Goal: Information Seeking & Learning: Learn about a topic

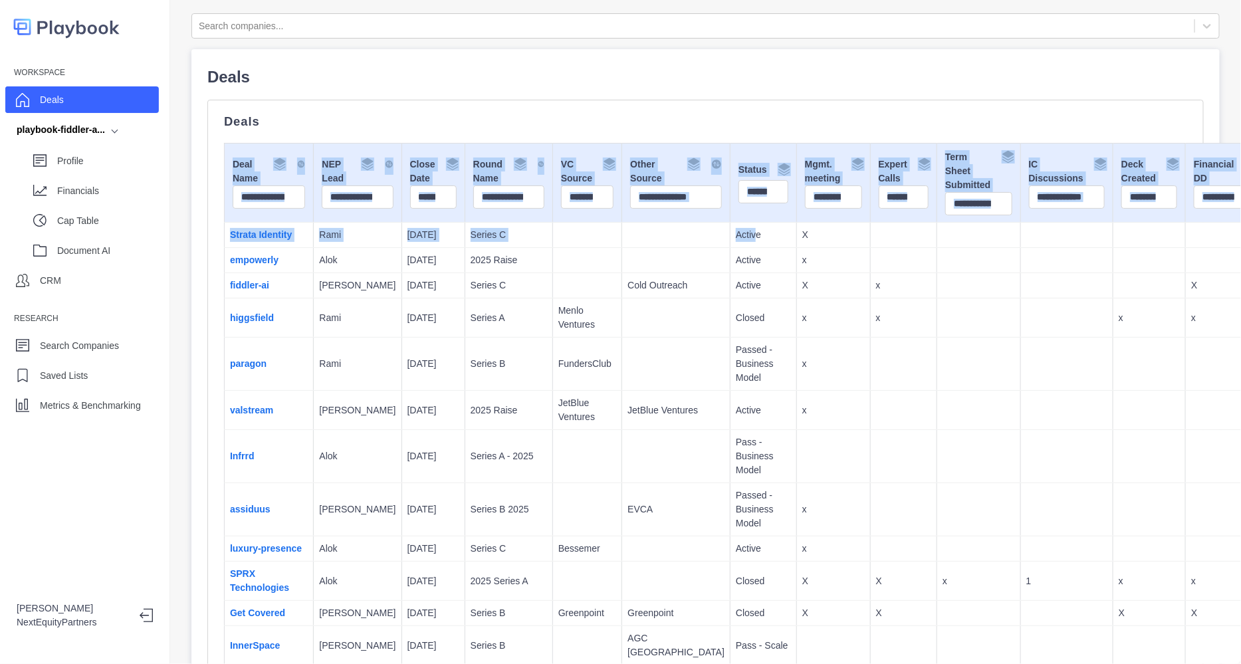
drag, startPoint x: 562, startPoint y: 112, endPoint x: 659, endPoint y: 240, distance: 160.4
copy div "Deal Name NEP Lead Close Date Round Name VC Source Other Source Status Mgmt. me…"
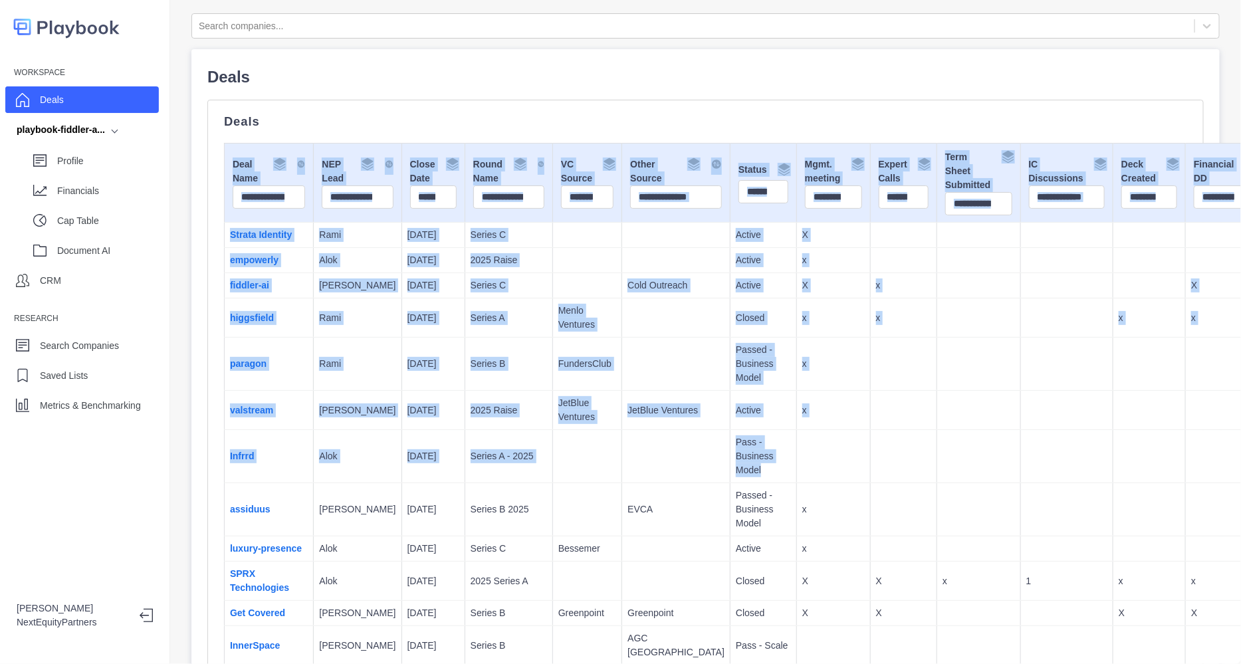
click at [736, 359] on p "Passed - Business Model" at bounding box center [763, 364] width 55 height 42
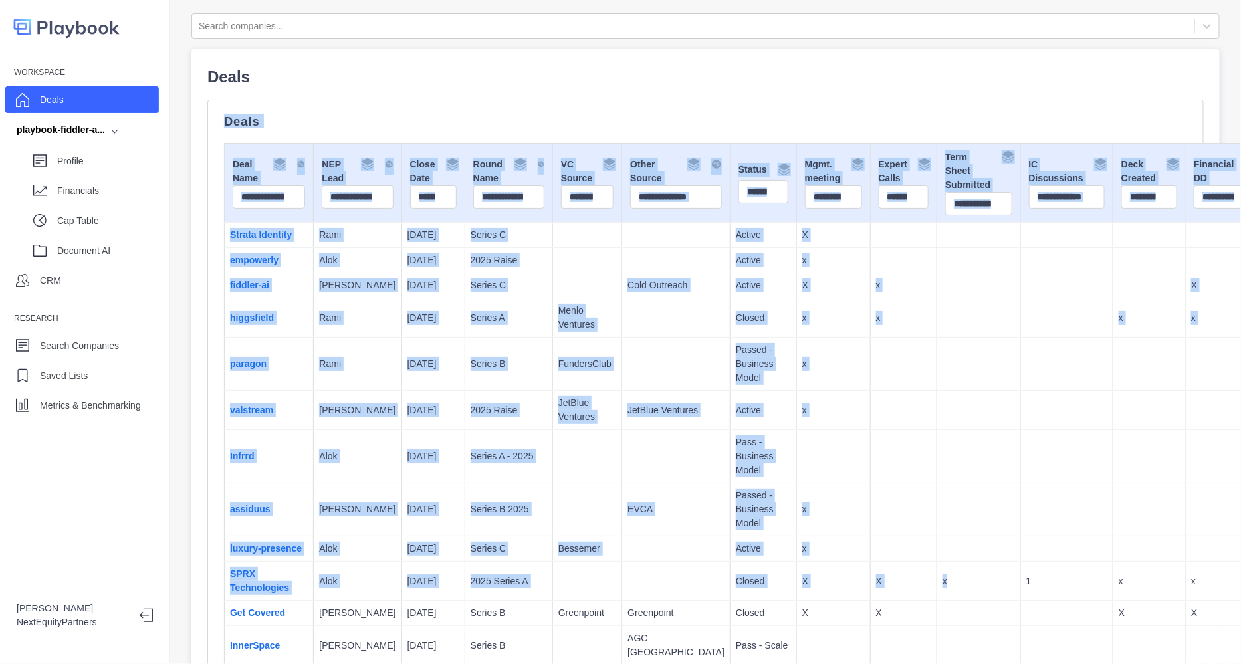
drag, startPoint x: 346, startPoint y: 101, endPoint x: 866, endPoint y: 586, distance: 711.3
click at [870, 483] on td at bounding box center [903, 456] width 67 height 53
drag, startPoint x: 934, startPoint y: 600, endPoint x: 658, endPoint y: 289, distance: 416.8
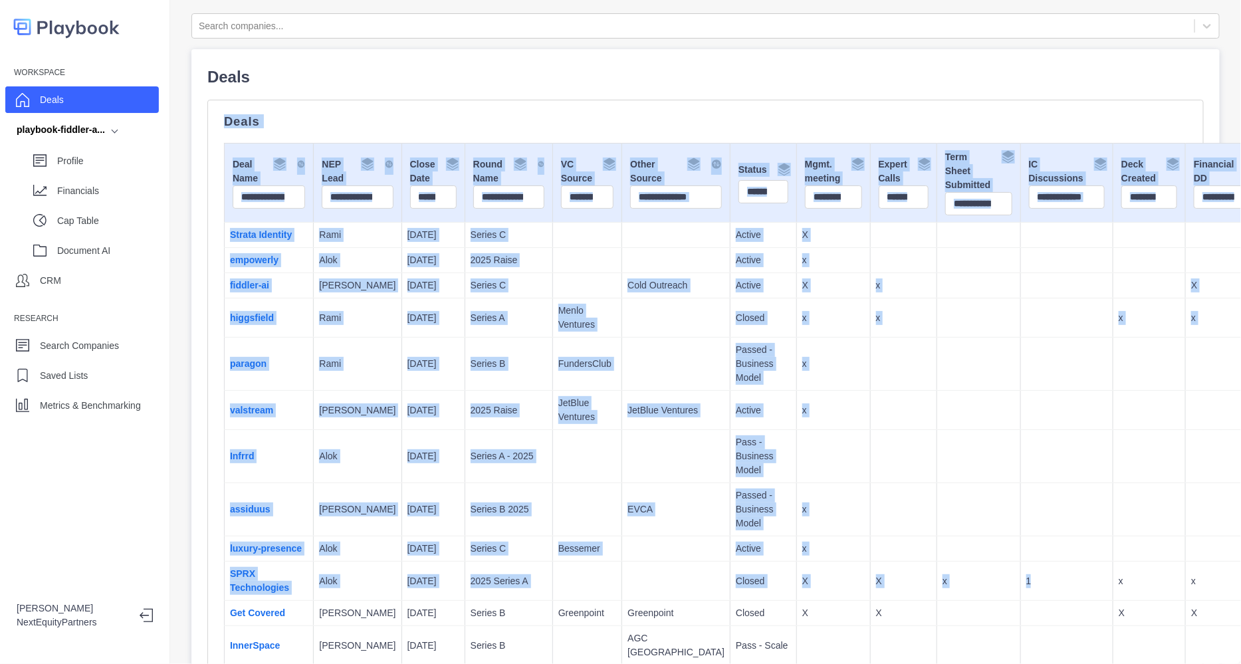
click at [731, 174] on td "Status" at bounding box center [764, 183] width 66 height 79
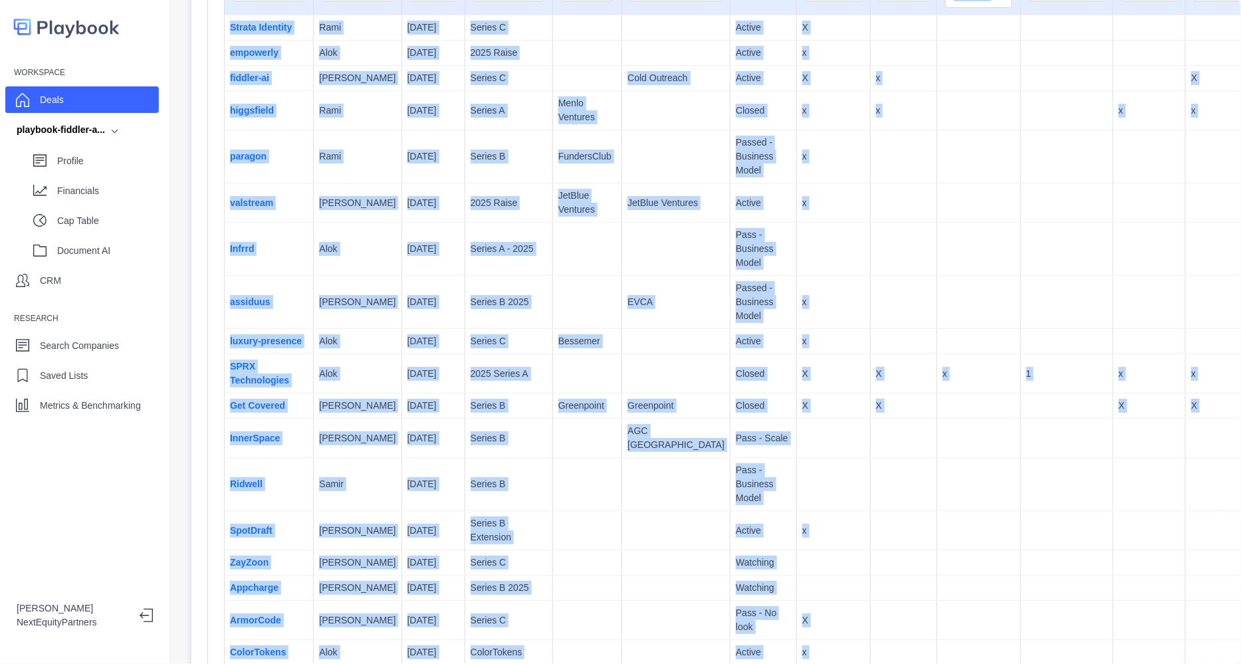
drag, startPoint x: 822, startPoint y: 377, endPoint x: 1014, endPoint y: 674, distance: 353.4
click at [1014, 664] on html "Workspace Deals playbook-fiddler-a... Profile Financials Cap Table Document AI …" at bounding box center [620, 332] width 1241 height 664
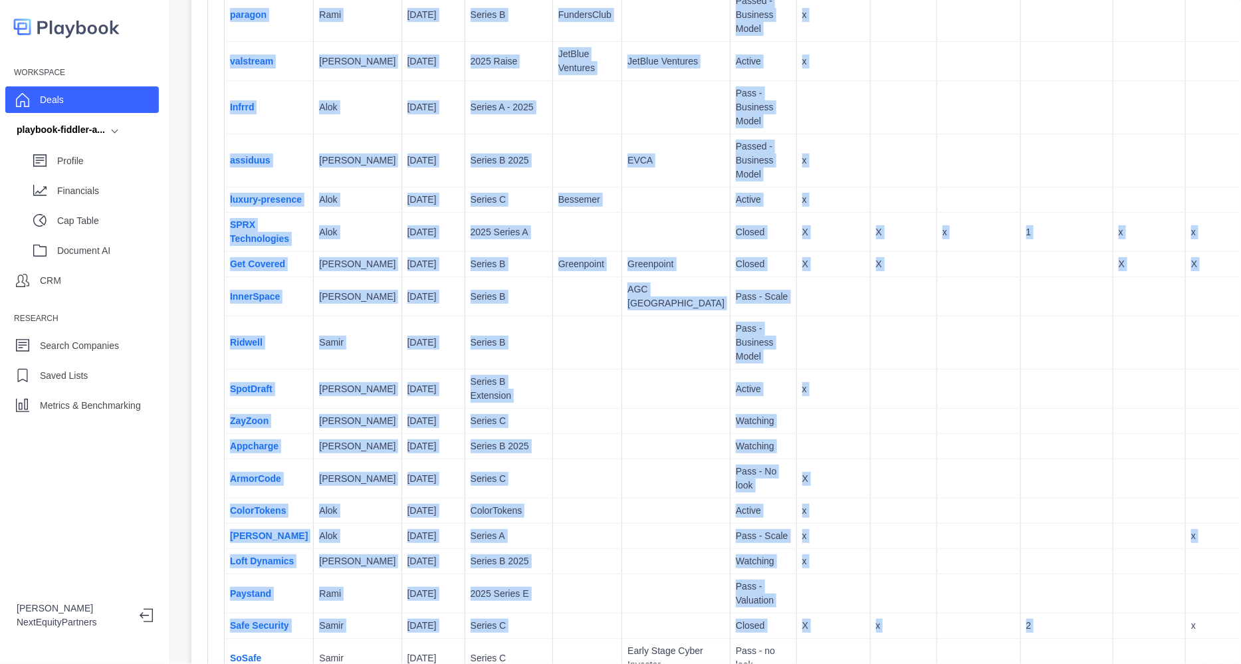
click at [870, 316] on td at bounding box center [903, 296] width 67 height 39
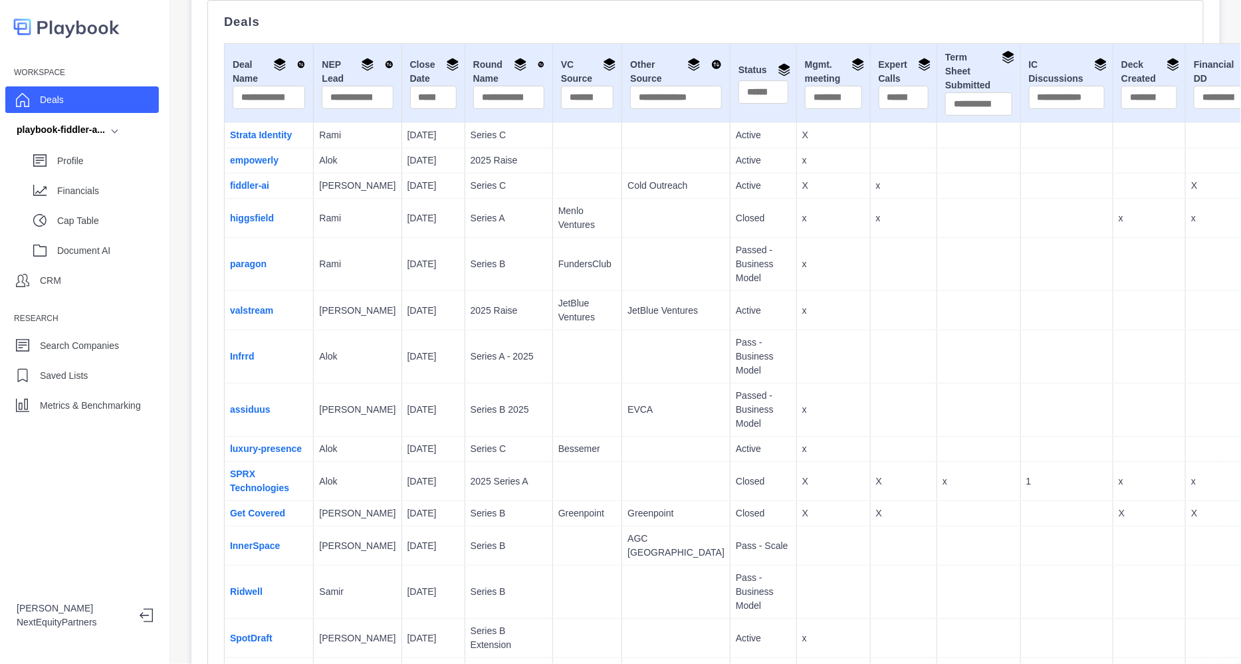
scroll to position [166, 0]
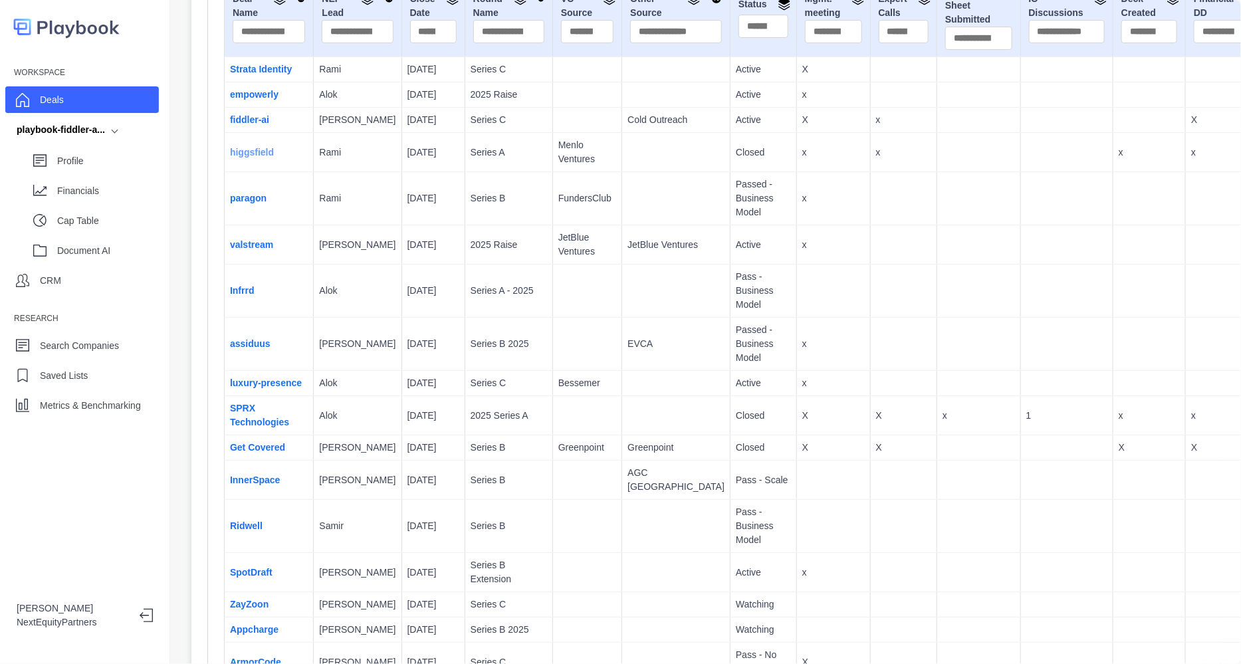
click at [246, 158] on link "higgsfield" at bounding box center [252, 152] width 44 height 11
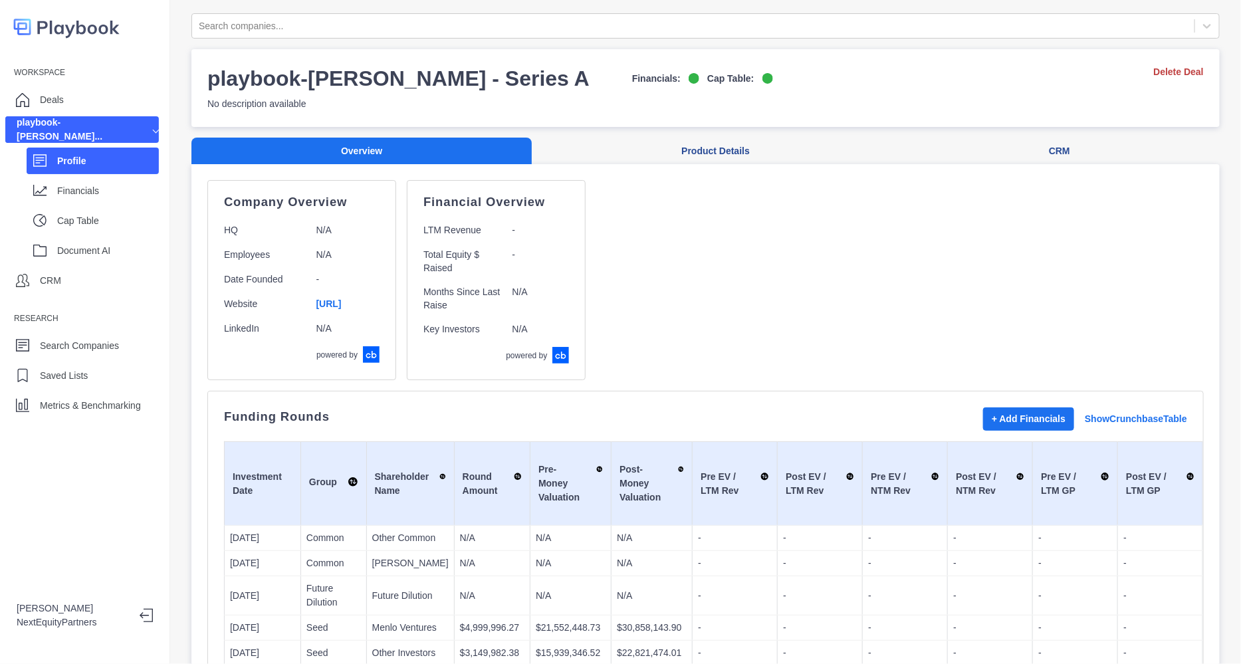
click at [93, 161] on p "Profile" at bounding box center [108, 161] width 102 height 14
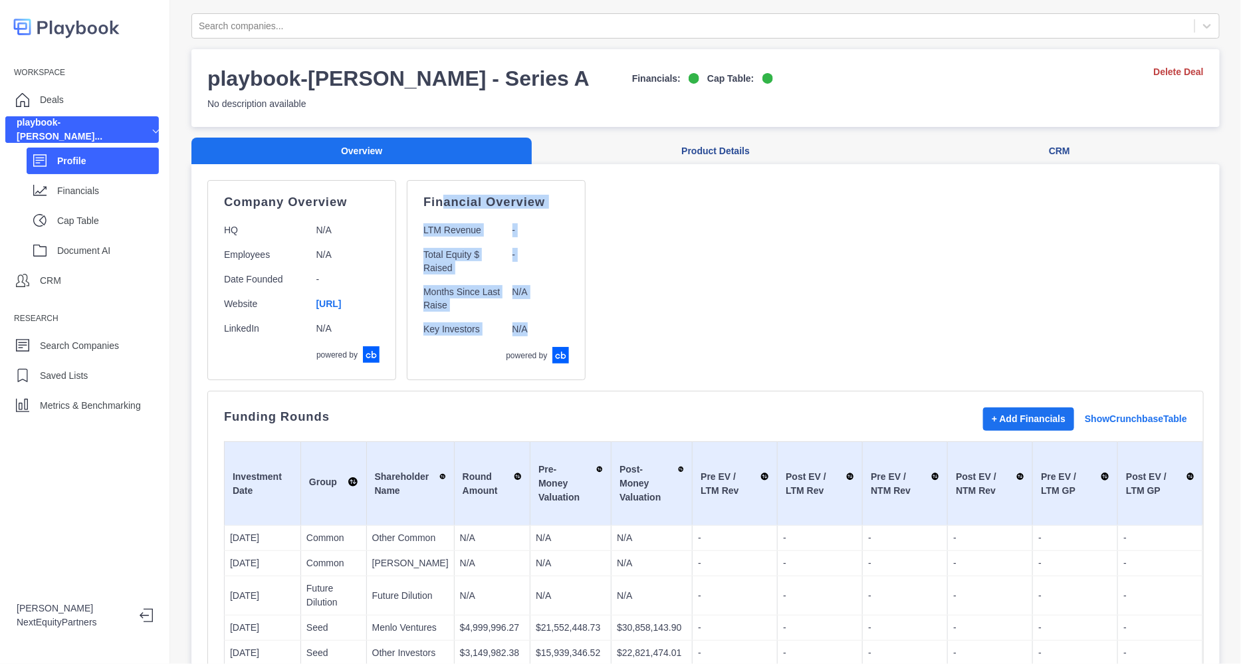
drag, startPoint x: 505, startPoint y: 204, endPoint x: 648, endPoint y: 329, distance: 189.4
click at [586, 329] on div "Financial Overview LTM Revenue - Total Equity $ Raised - Months Since Last Rais…" at bounding box center [496, 280] width 179 height 200
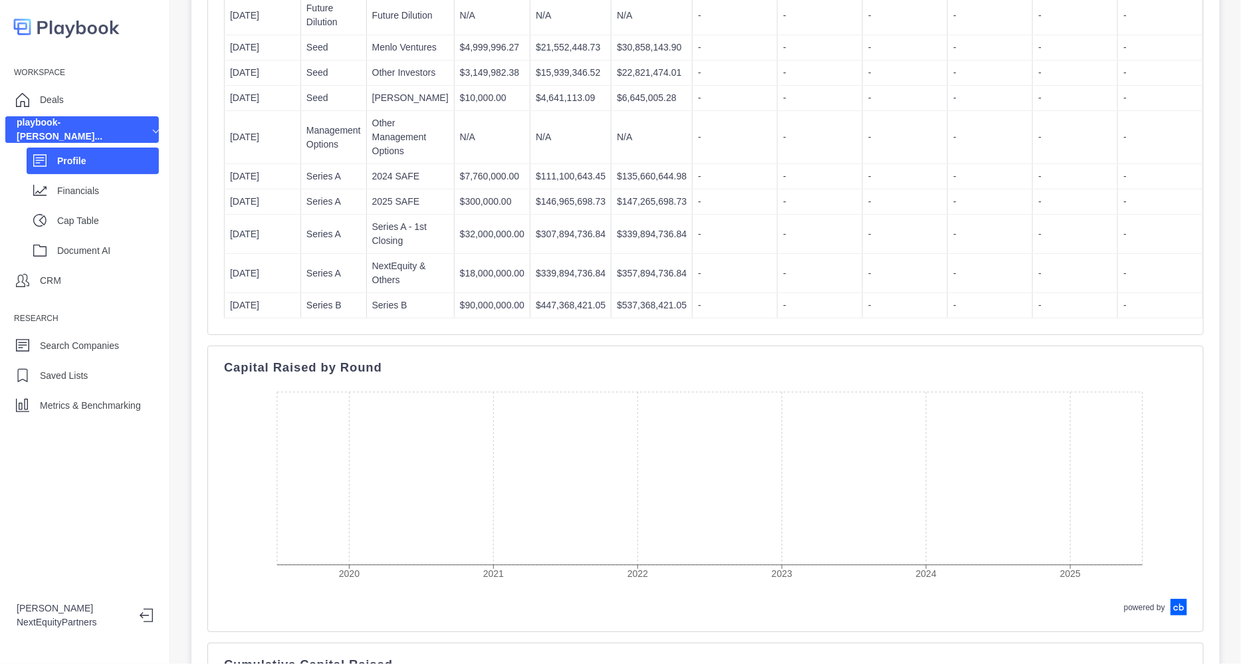
scroll to position [581, 0]
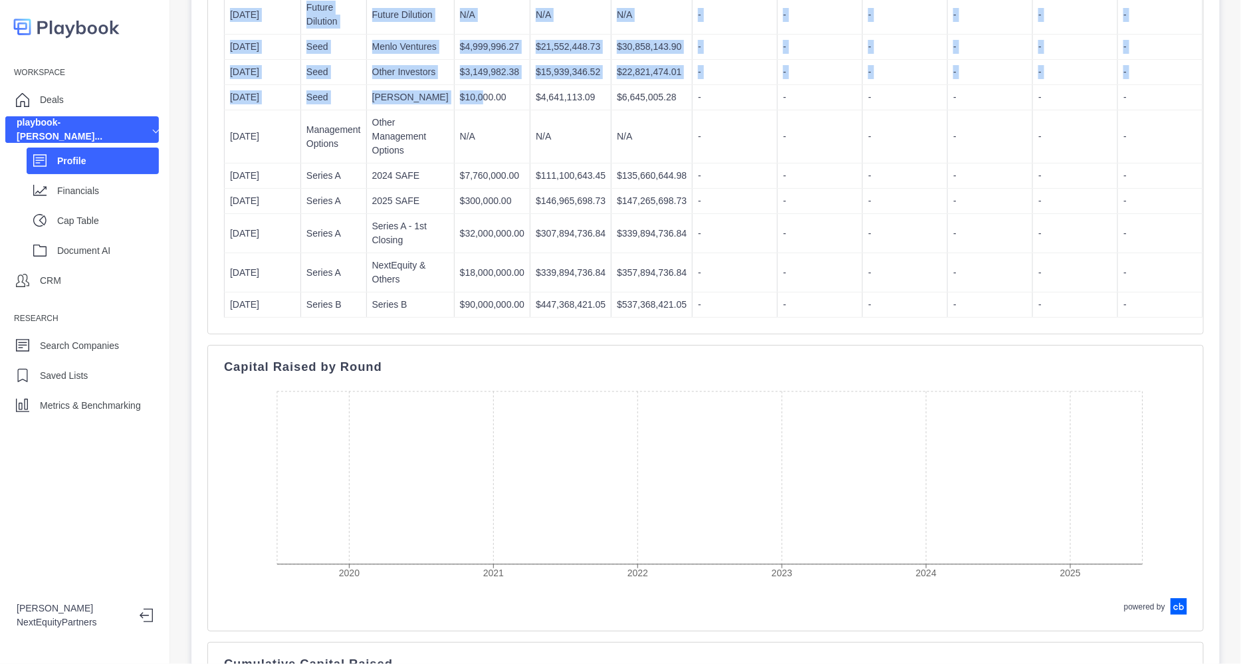
drag, startPoint x: 469, startPoint y: 121, endPoint x: 737, endPoint y: 351, distance: 352.7
click at [737, 334] on div "Funding Rounds + Add Financials Show Crunchbase Table Investment Date Group Sha…" at bounding box center [705, 72] width 997 height 525
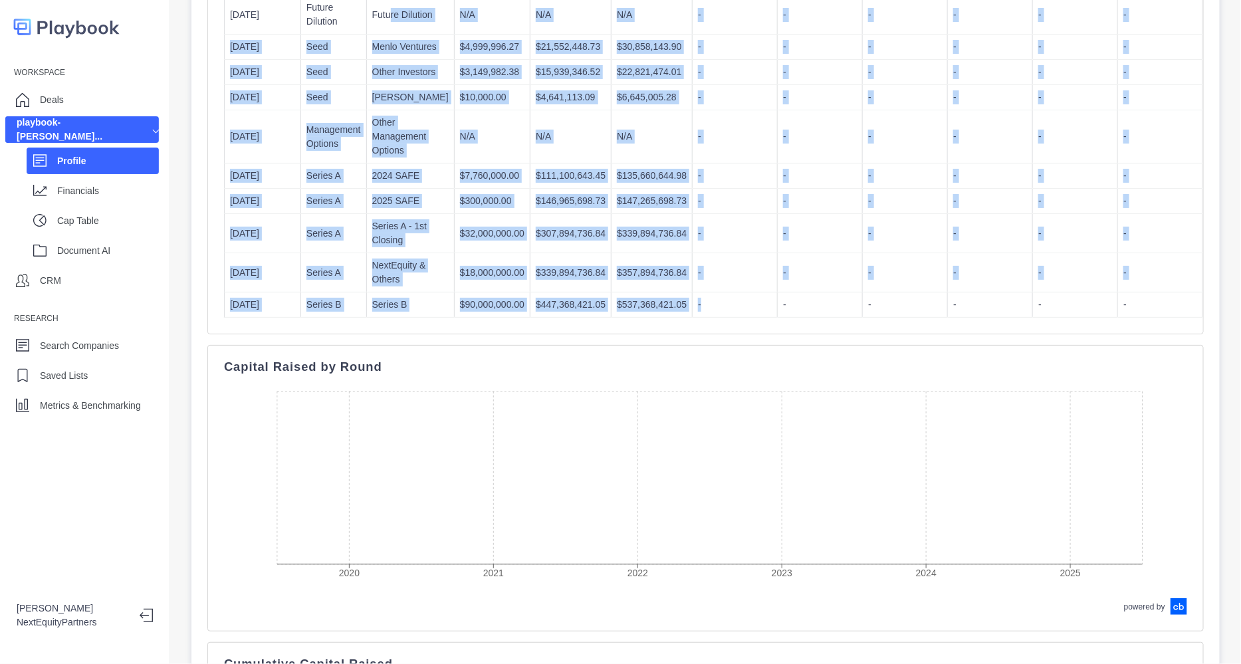
drag, startPoint x: 718, startPoint y: 330, endPoint x: 499, endPoint y: 190, distance: 259.5
click at [555, 241] on td "$307,894,736.84" at bounding box center [571, 233] width 81 height 39
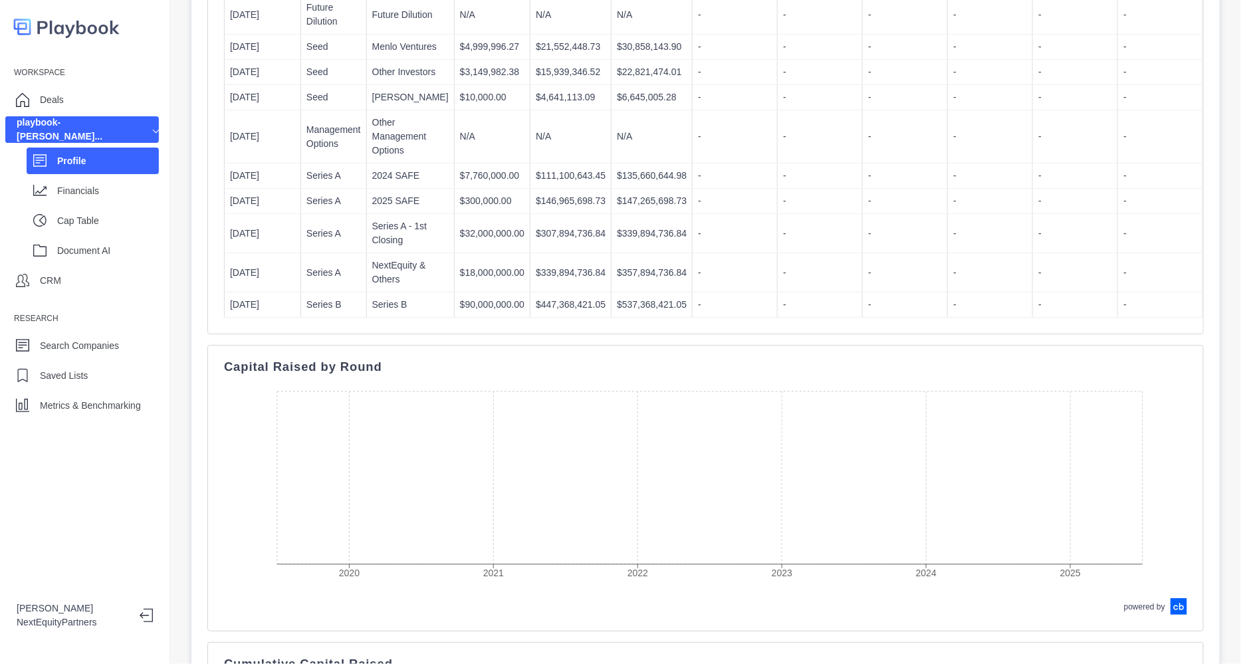
scroll to position [445, 0]
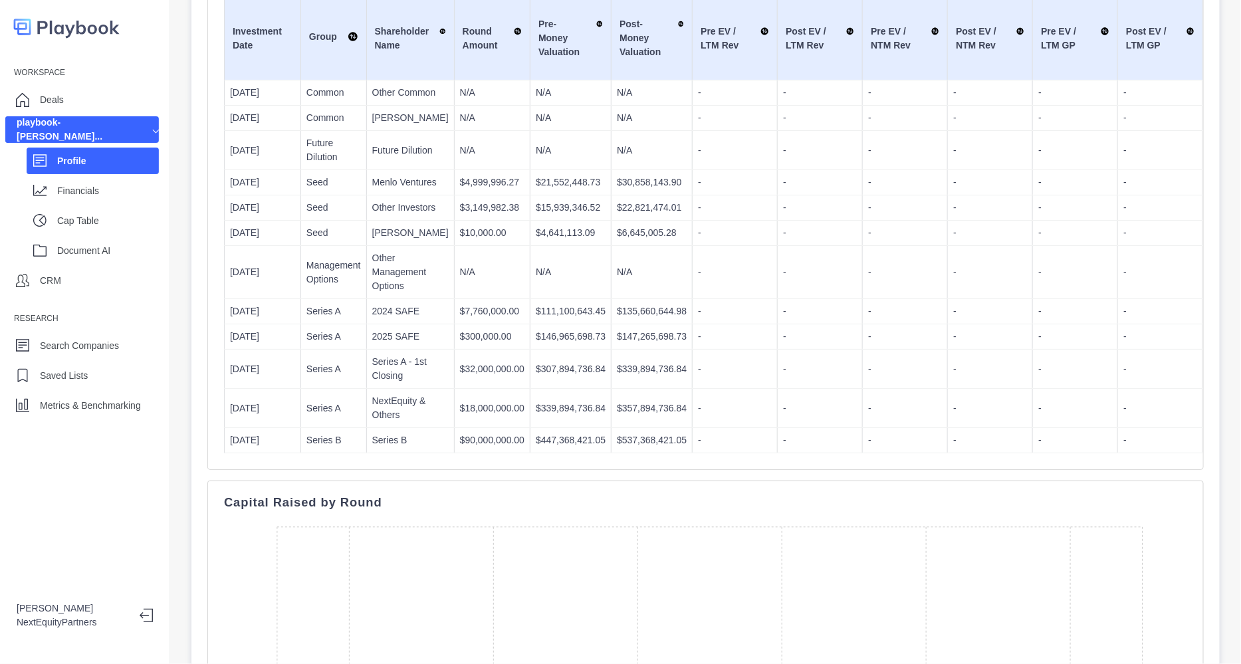
drag, startPoint x: 421, startPoint y: 101, endPoint x: 277, endPoint y: 148, distance: 151.6
click at [421, 101] on td "Other Common" at bounding box center [410, 92] width 88 height 25
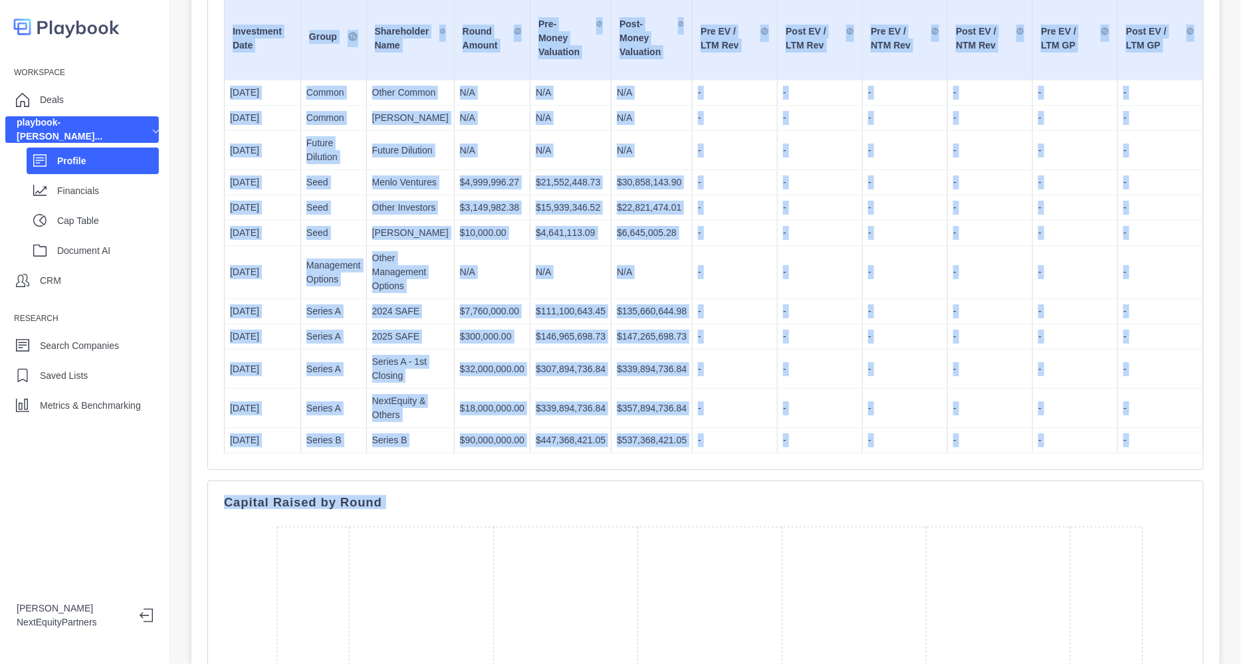
drag, startPoint x: 914, startPoint y: 442, endPoint x: 858, endPoint y: 433, distance: 57.3
click at [987, 578] on div "Company Overview HQ N/A Employees N/A Date Founded - Website https://higgsfield…" at bounding box center [705, 400] width 997 height 1330
click at [821, 376] on p "-" at bounding box center [820, 369] width 74 height 14
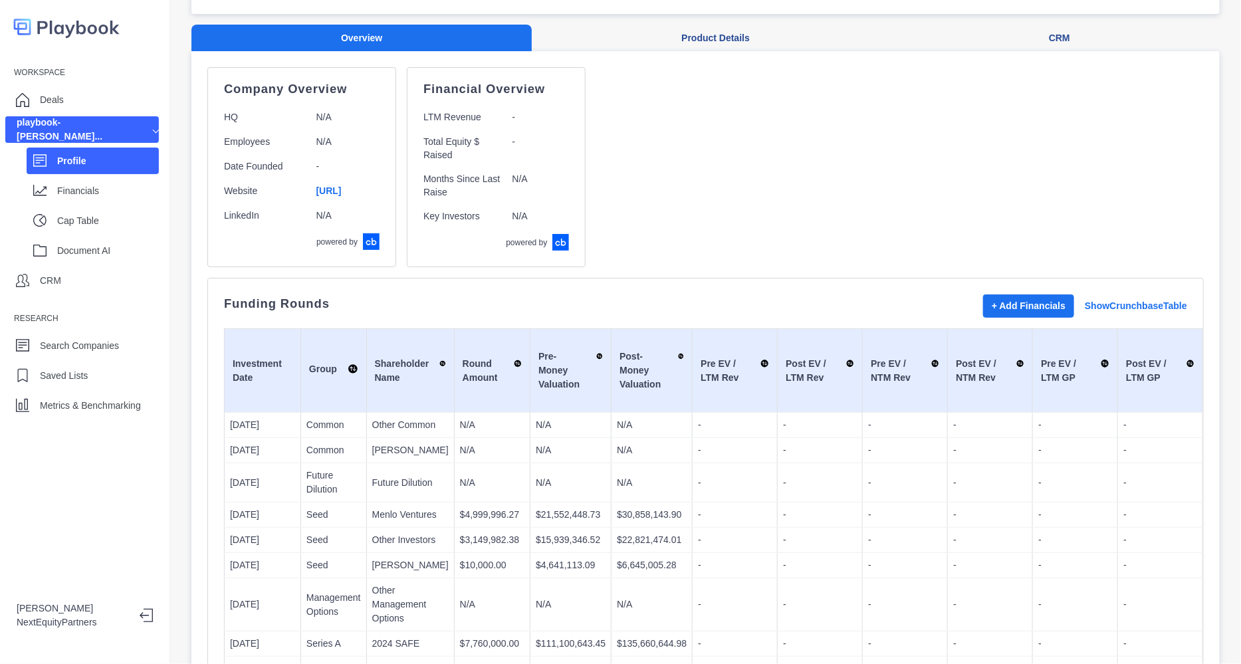
scroll to position [0, 0]
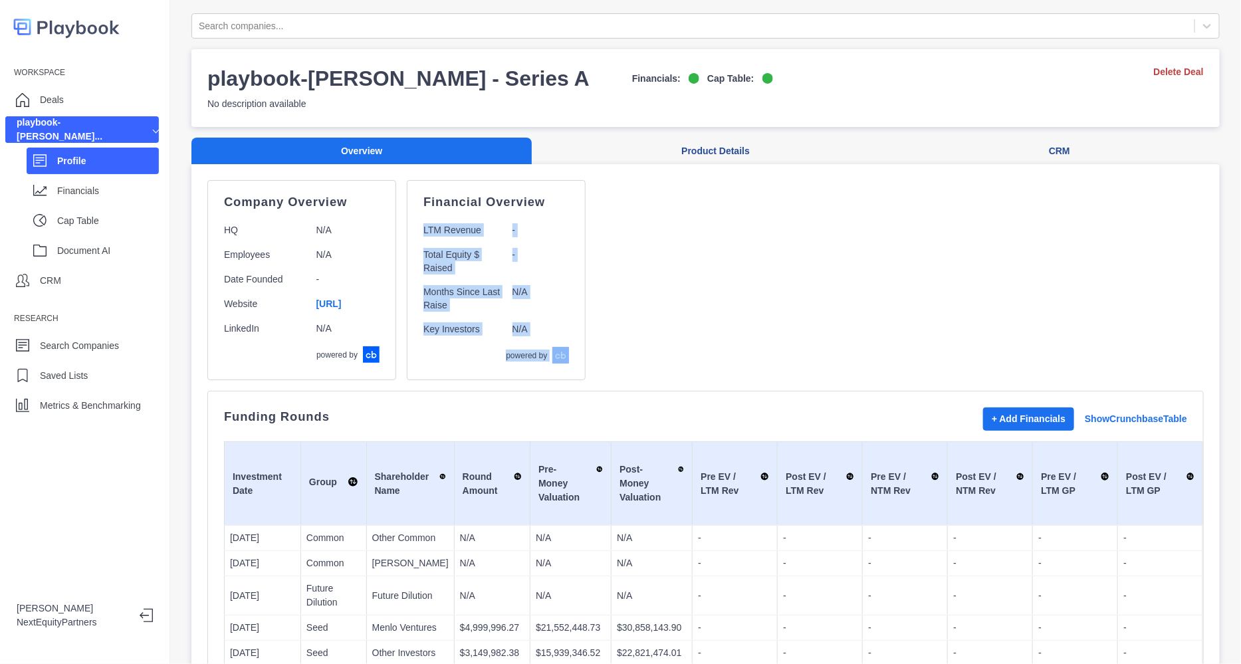
drag, startPoint x: 816, startPoint y: 348, endPoint x: 660, endPoint y: 168, distance: 237.6
click at [800, 348] on div "Company Overview HQ N/A Employees N/A Date Founded - Website https://higgsfield…" at bounding box center [705, 280] width 997 height 200
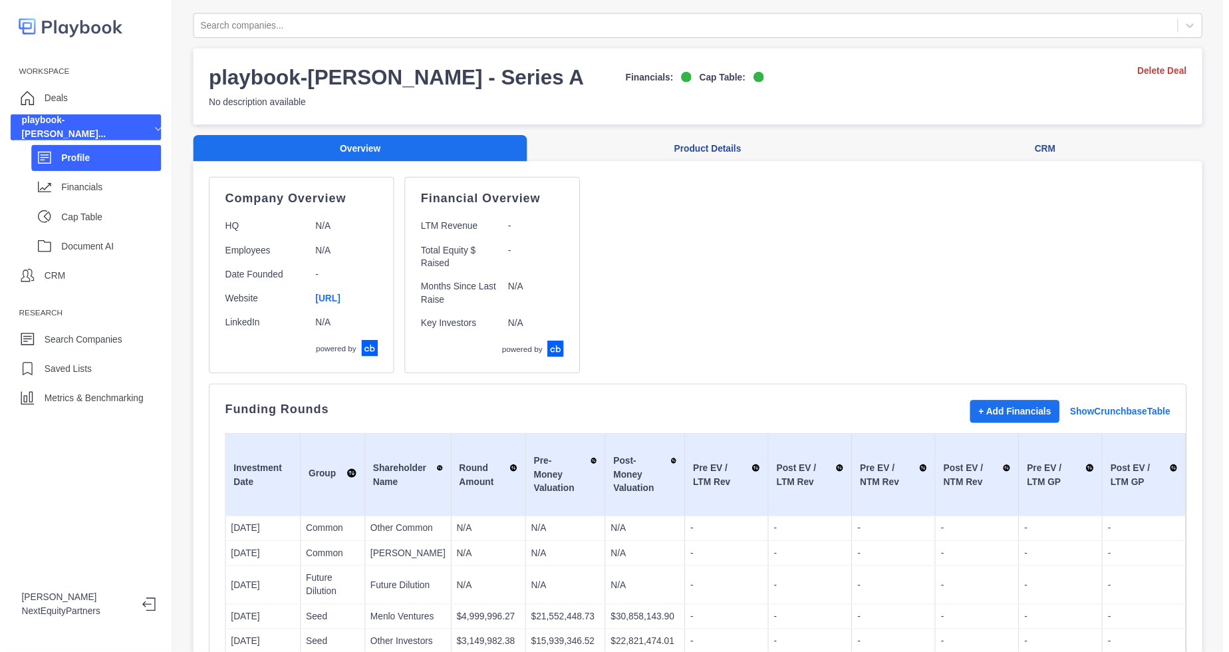
scroll to position [249, 0]
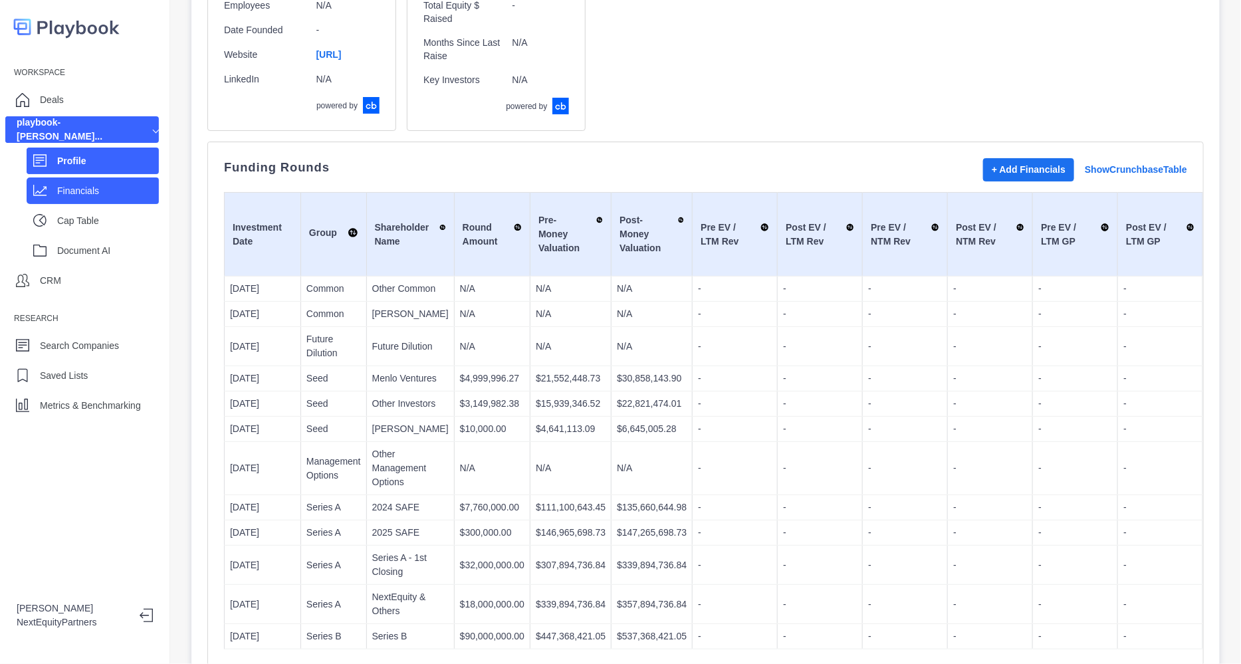
click at [103, 193] on p "Financials" at bounding box center [108, 191] width 102 height 14
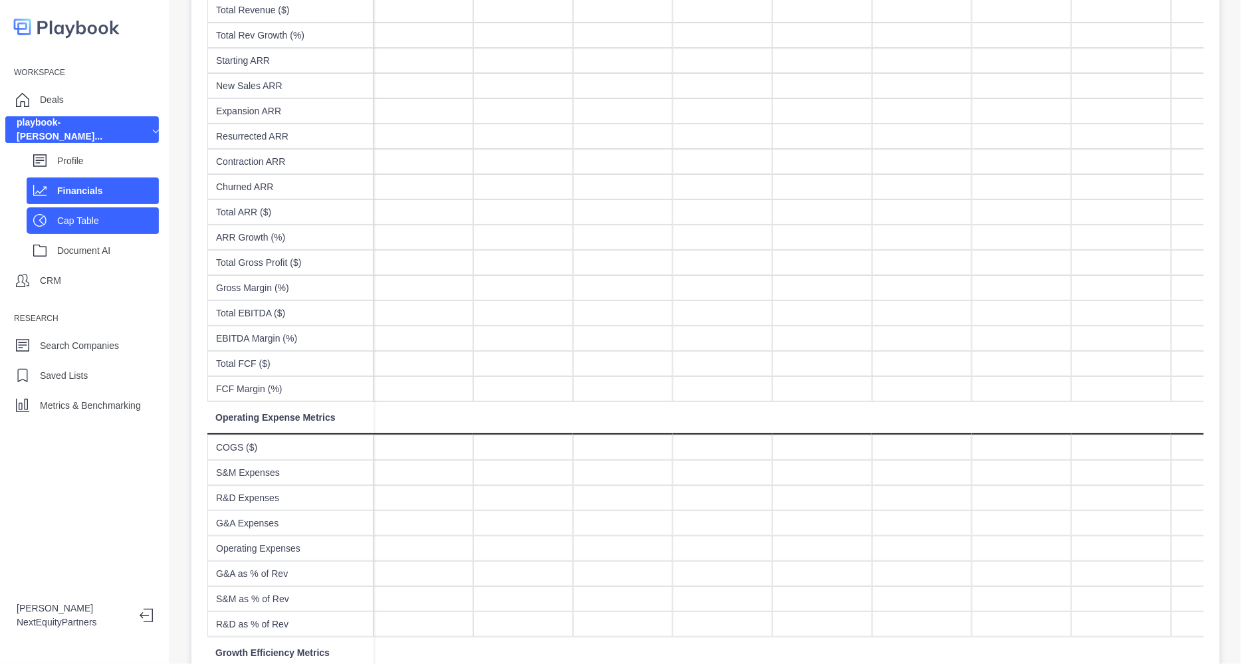
click at [122, 224] on p "Cap Table" at bounding box center [108, 221] width 102 height 14
select select "SHARE_HOLDER_TYPE_COMMON"
select select "SHARE_HOLDER_TYPE_OPTION"
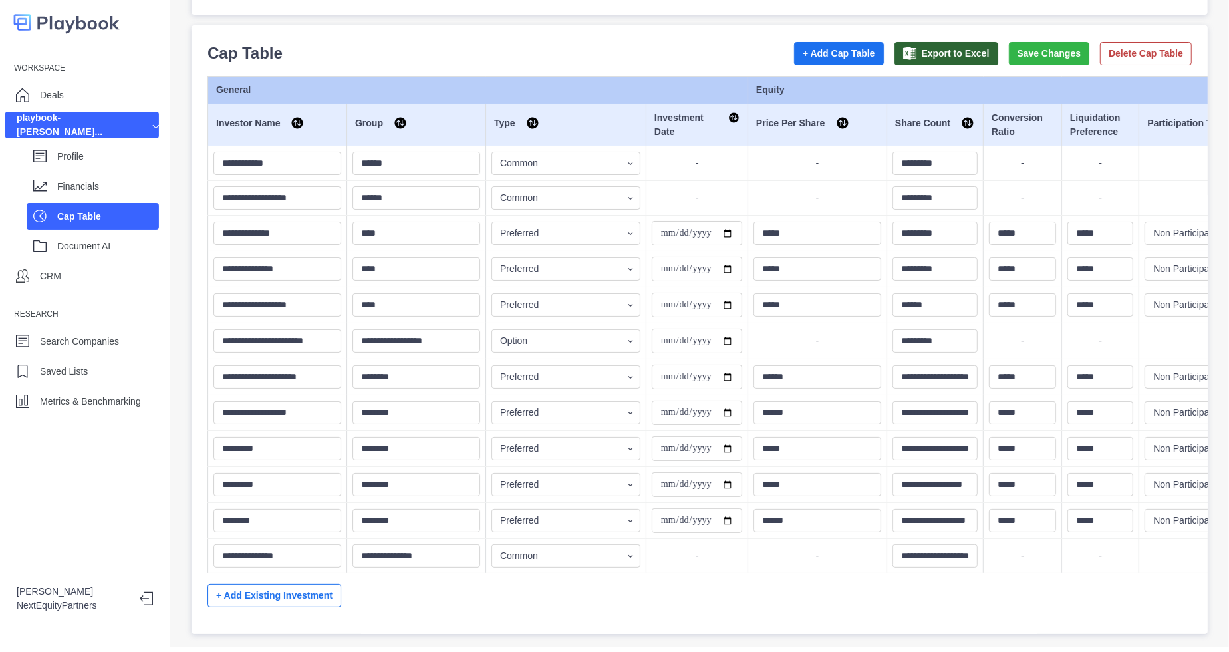
scroll to position [13, 0]
click at [679, 539] on td "-" at bounding box center [697, 556] width 102 height 35
click at [570, 544] on select "Preferred Warrant Common Option" at bounding box center [565, 555] width 149 height 23
select select "SHARE_HOLDER_TYPE_OPTION"
click at [491, 544] on select "Preferred Warrant Common Option" at bounding box center [565, 555] width 149 height 23
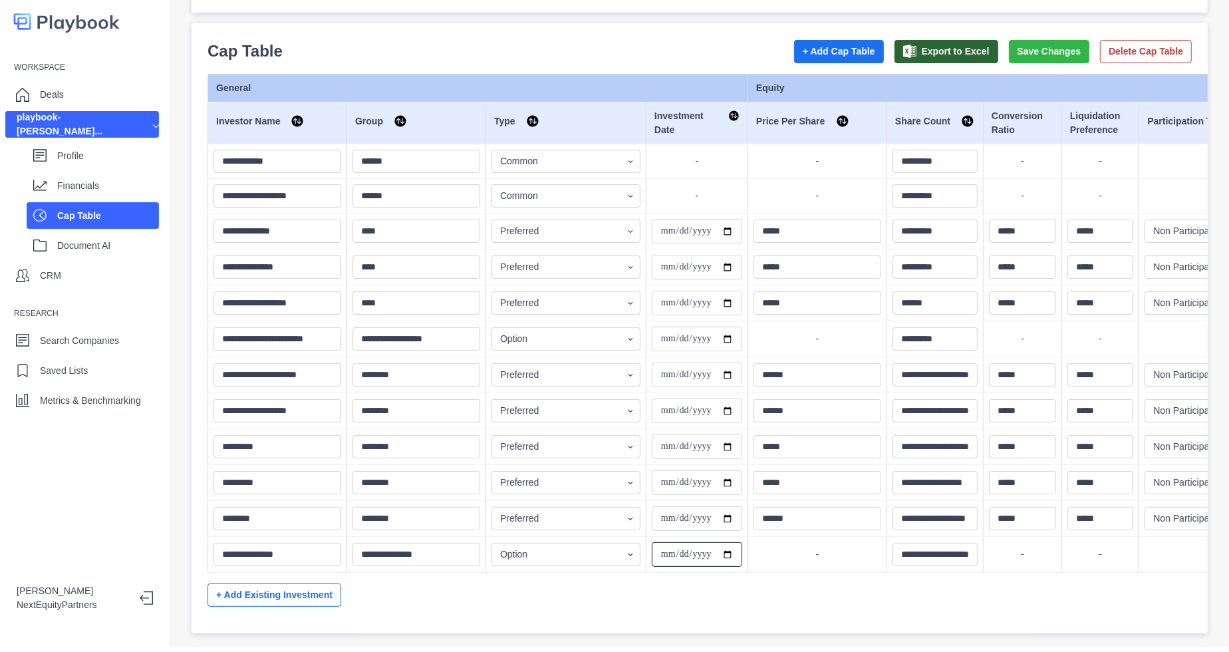
click at [714, 542] on input "**********" at bounding box center [697, 554] width 90 height 25
click at [705, 542] on input "**********" at bounding box center [697, 554] width 90 height 25
type input "**********"
click at [1041, 40] on button "Save Changes" at bounding box center [1049, 51] width 81 height 23
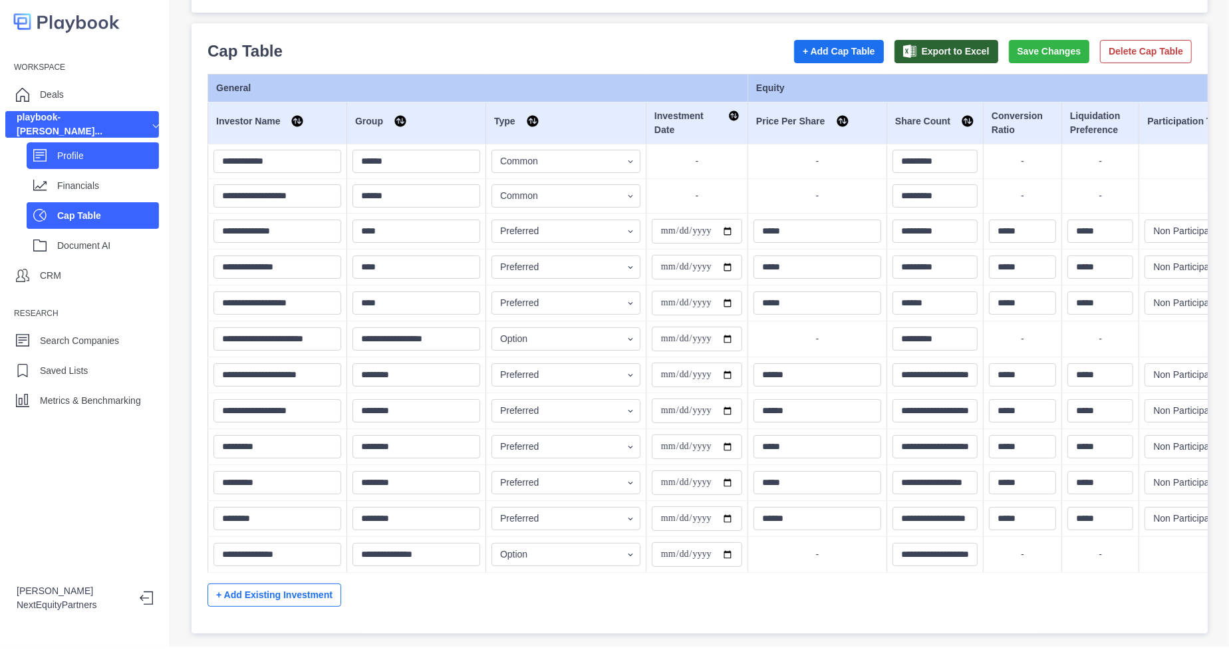
click at [113, 149] on p "Profile" at bounding box center [108, 156] width 102 height 14
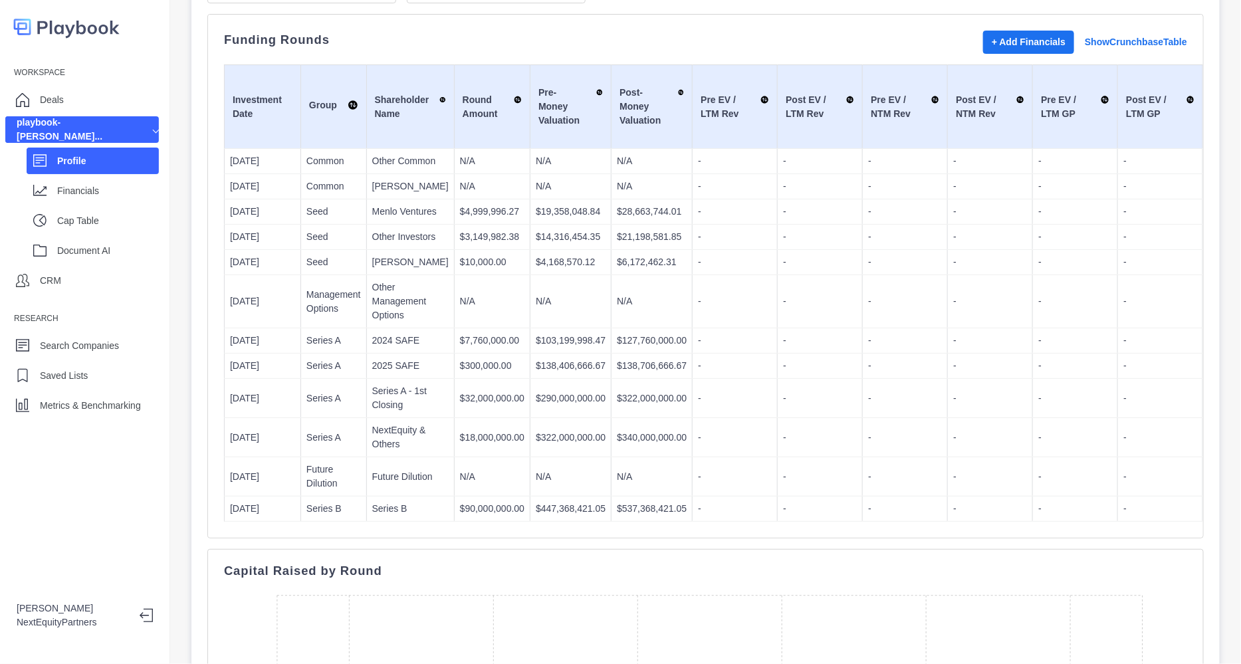
scroll to position [128, 0]
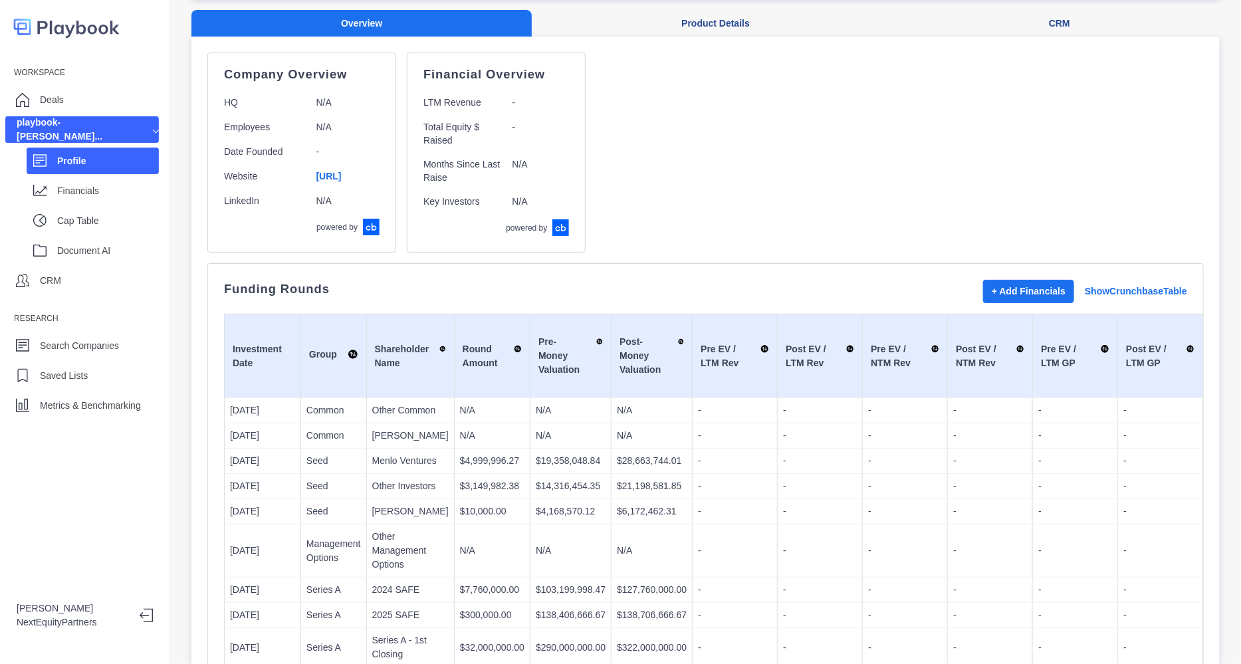
click at [83, 162] on p "Profile" at bounding box center [108, 161] width 102 height 14
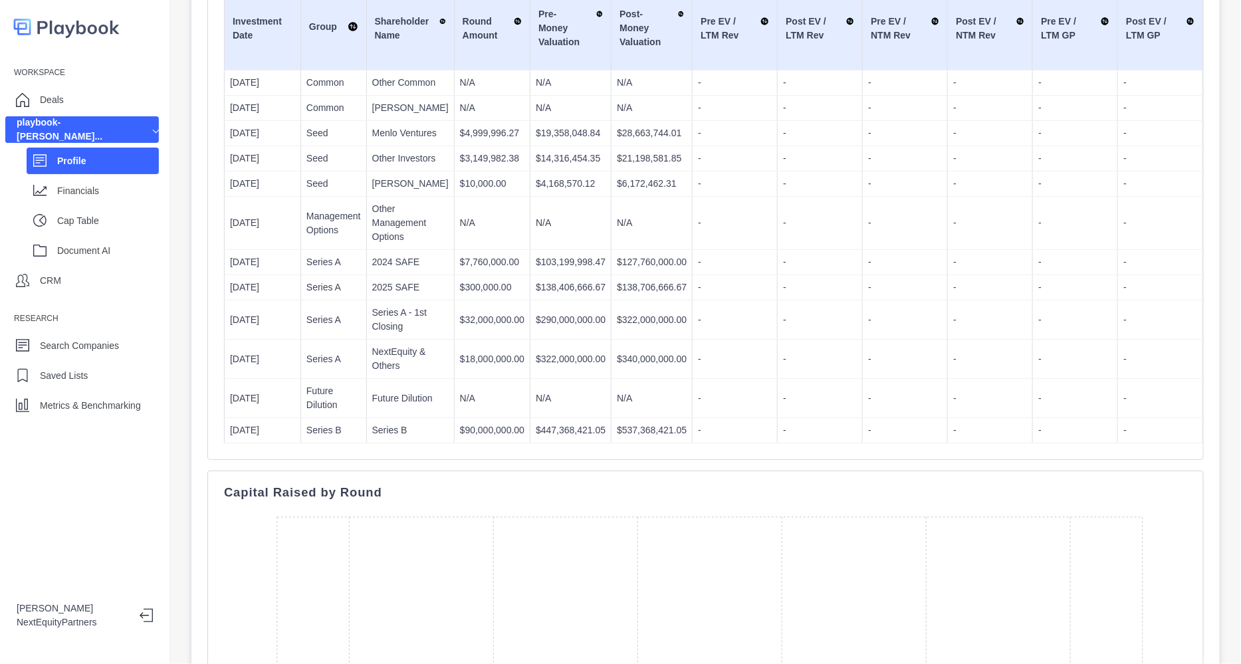
scroll to position [460, 0]
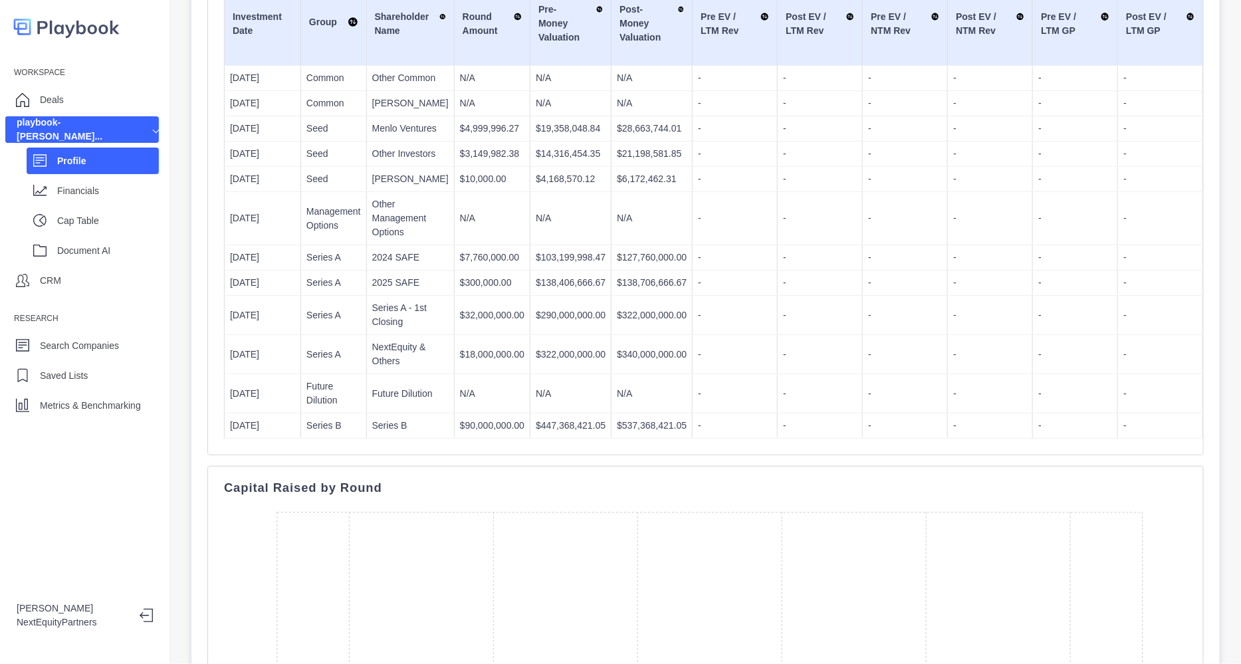
drag, startPoint x: 696, startPoint y: 226, endPoint x: 665, endPoint y: 27, distance: 201.2
click at [696, 226] on td "-" at bounding box center [735, 218] width 85 height 53
click at [617, 296] on td "$138,706,666.67" at bounding box center [652, 283] width 81 height 25
click at [816, 225] on p "-" at bounding box center [820, 218] width 74 height 14
click at [479, 225] on p "N/A" at bounding box center [492, 218] width 64 height 14
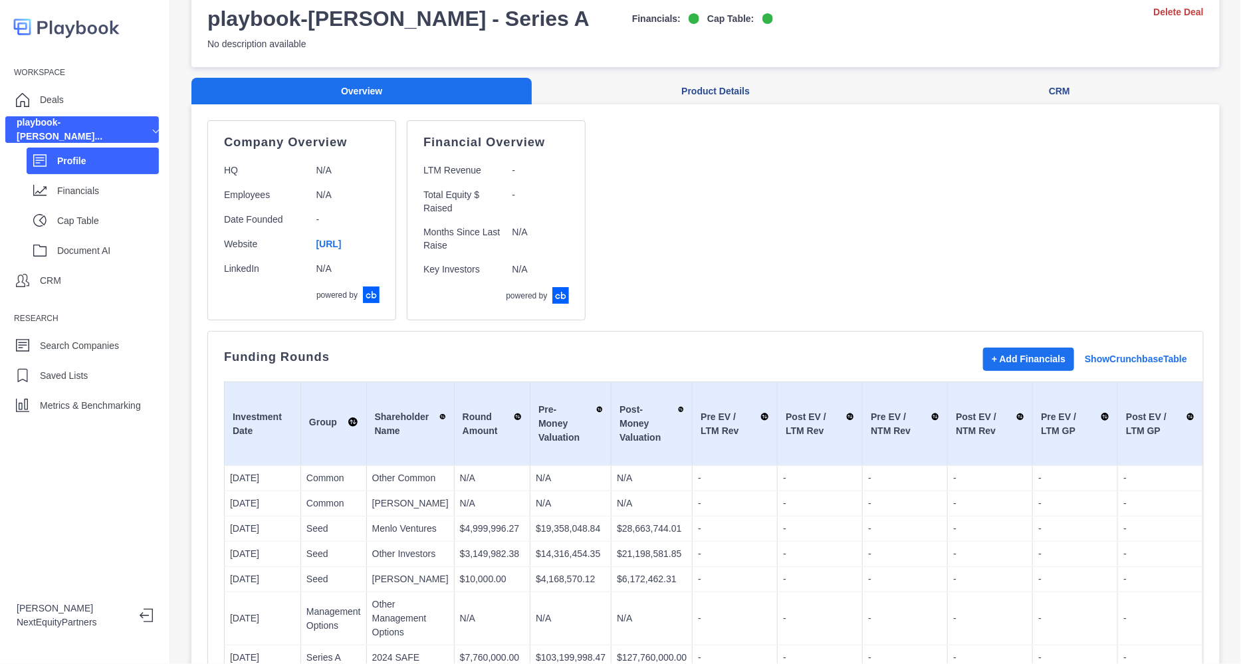
scroll to position [0, 0]
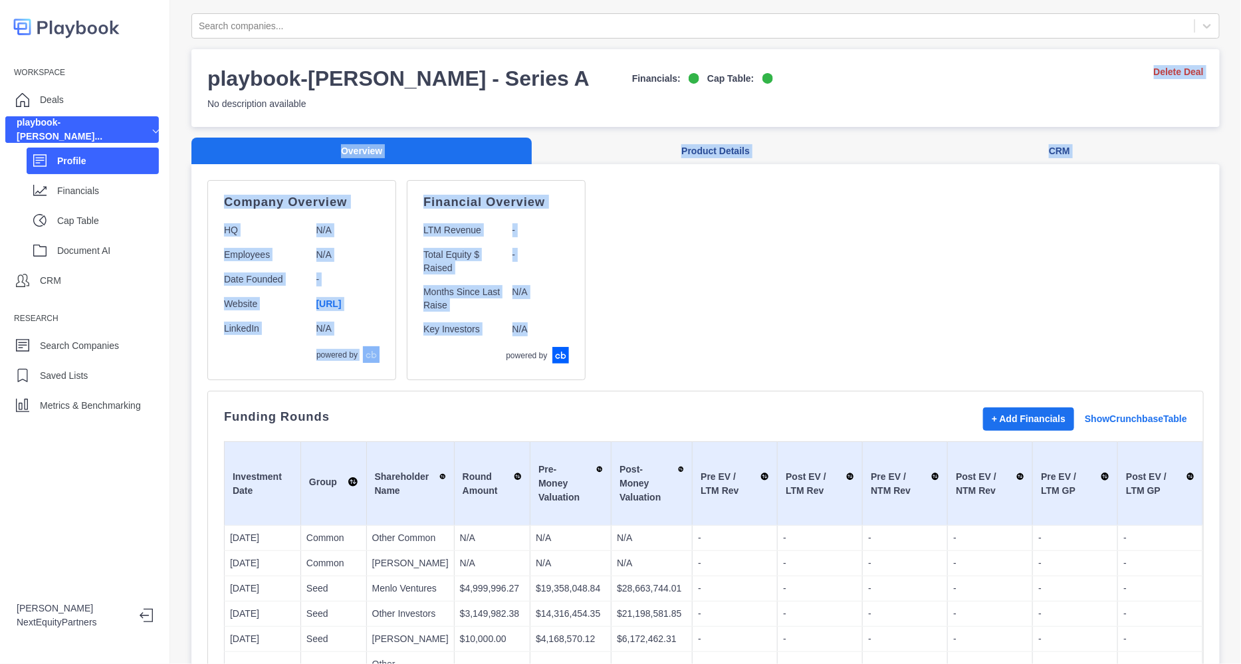
drag, startPoint x: 764, startPoint y: 368, endPoint x: 550, endPoint y: 96, distance: 346.1
click at [880, 344] on div "Company Overview HQ N/A Employees N/A Date Founded - Website https://higgsfield…" at bounding box center [705, 280] width 997 height 200
